Goal: Task Accomplishment & Management: Manage account settings

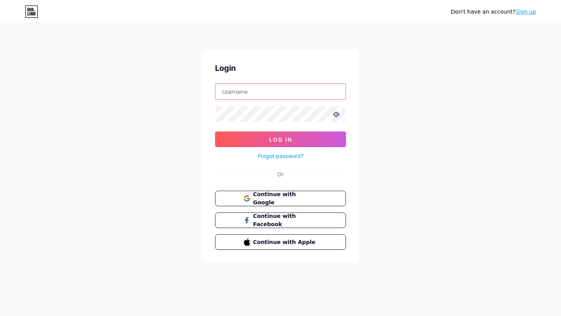
click at [288, 93] on input "text" at bounding box center [280, 92] width 130 height 16
type input "[EMAIL_ADDRESS][DOMAIN_NAME]"
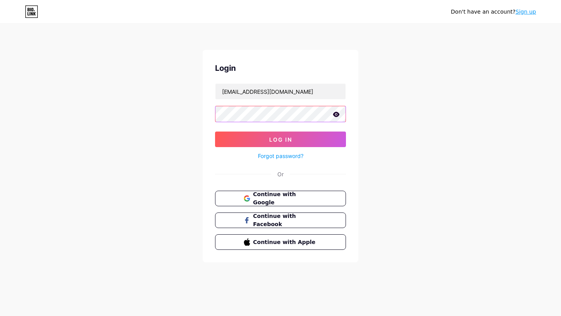
click at [215, 132] on button "Log In" at bounding box center [280, 140] width 131 height 16
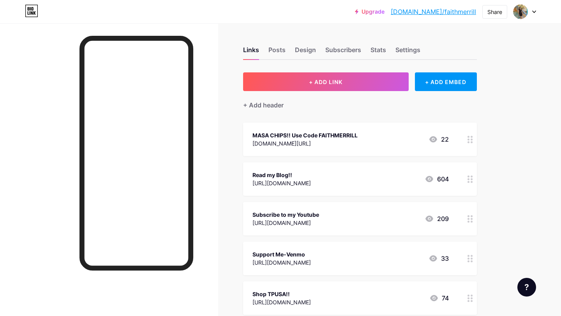
click at [319, 227] on div "Subscribe to my Youtube [URL][DOMAIN_NAME]" at bounding box center [285, 219] width 67 height 18
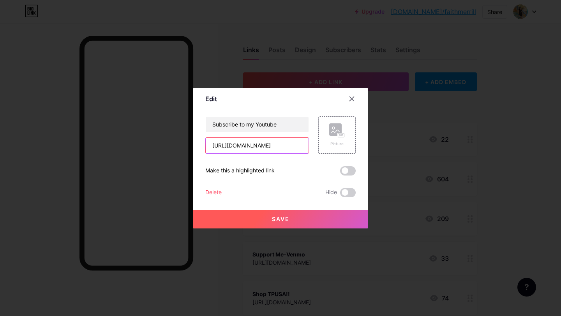
click at [294, 143] on input "[URL][DOMAIN_NAME]" at bounding box center [257, 146] width 103 height 16
paste input "[DOMAIN_NAME][URL]"
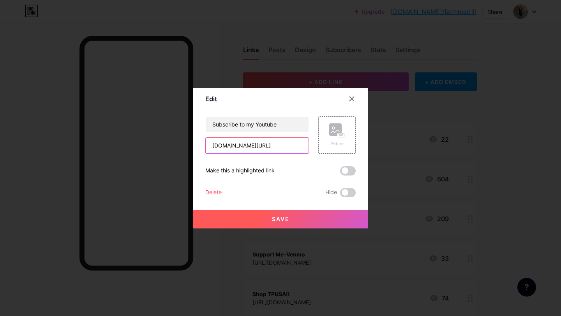
type input "[DOMAIN_NAME][URL]"
click at [281, 220] on span "Save" at bounding box center [281, 219] width 18 height 7
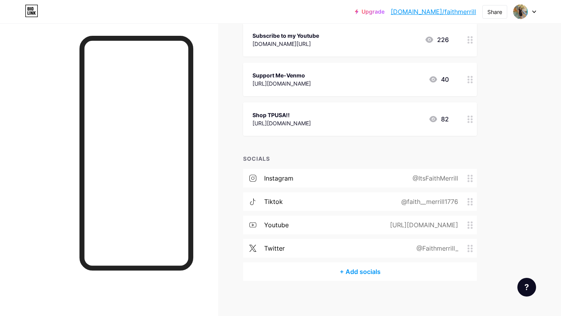
scroll to position [179, 0]
click at [328, 202] on div "tiktok @faith__merrill1776" at bounding box center [360, 201] width 234 height 19
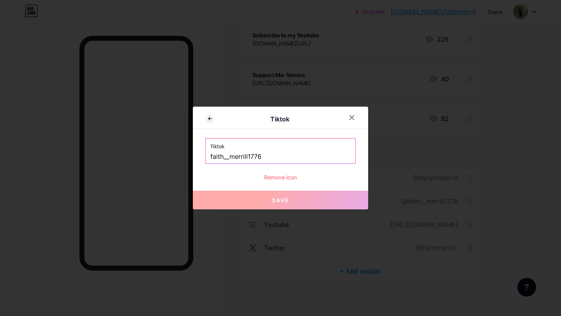
click at [308, 201] on button "Save" at bounding box center [280, 200] width 175 height 19
click at [352, 119] on icon at bounding box center [351, 117] width 6 height 6
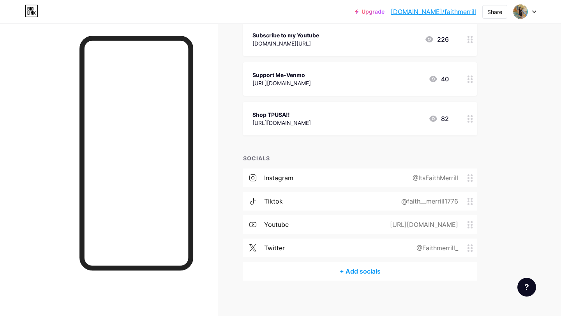
click at [377, 226] on div "[URL][DOMAIN_NAME]" at bounding box center [422, 224] width 90 height 9
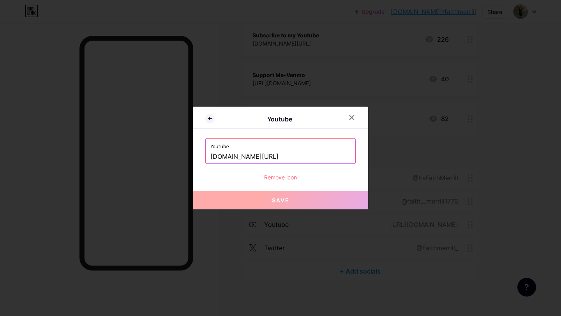
click at [318, 156] on input "[DOMAIN_NAME][URL]" at bounding box center [280, 156] width 140 height 13
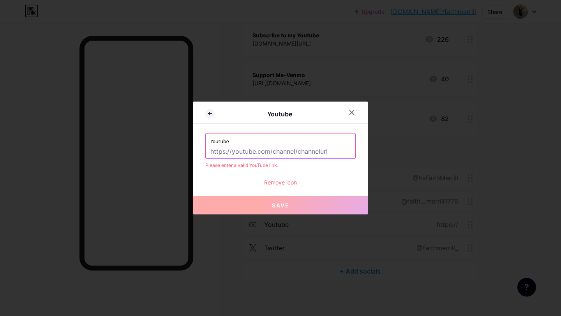
paste input "[DOMAIN_NAME][URL]"
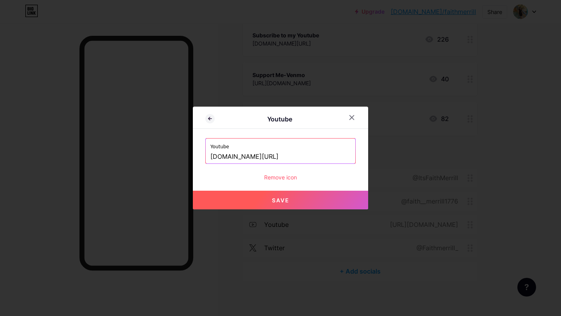
click at [305, 200] on button "Save" at bounding box center [280, 200] width 175 height 19
type input "[URL][DOMAIN_NAME]"
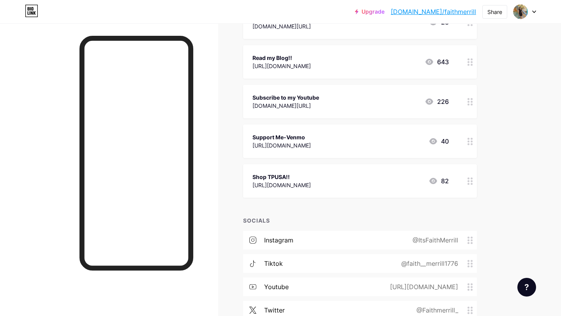
scroll to position [0, 0]
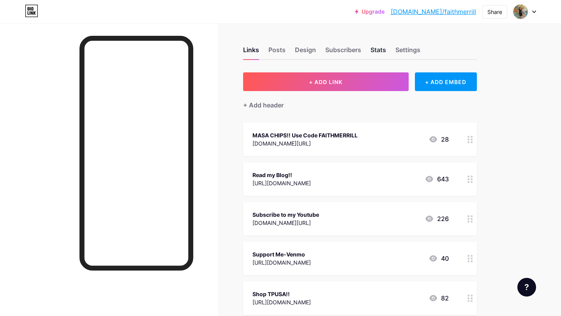
click at [383, 52] on div "Stats" at bounding box center [378, 52] width 16 height 14
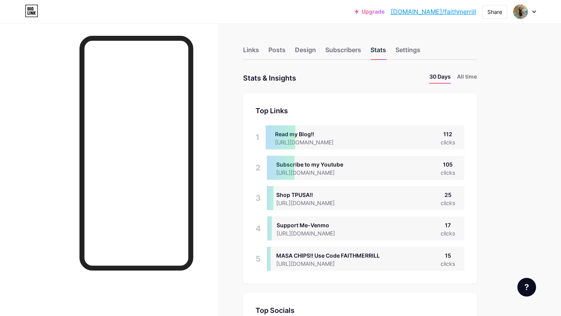
scroll to position [316, 561]
